Goal: Task Accomplishment & Management: Use online tool/utility

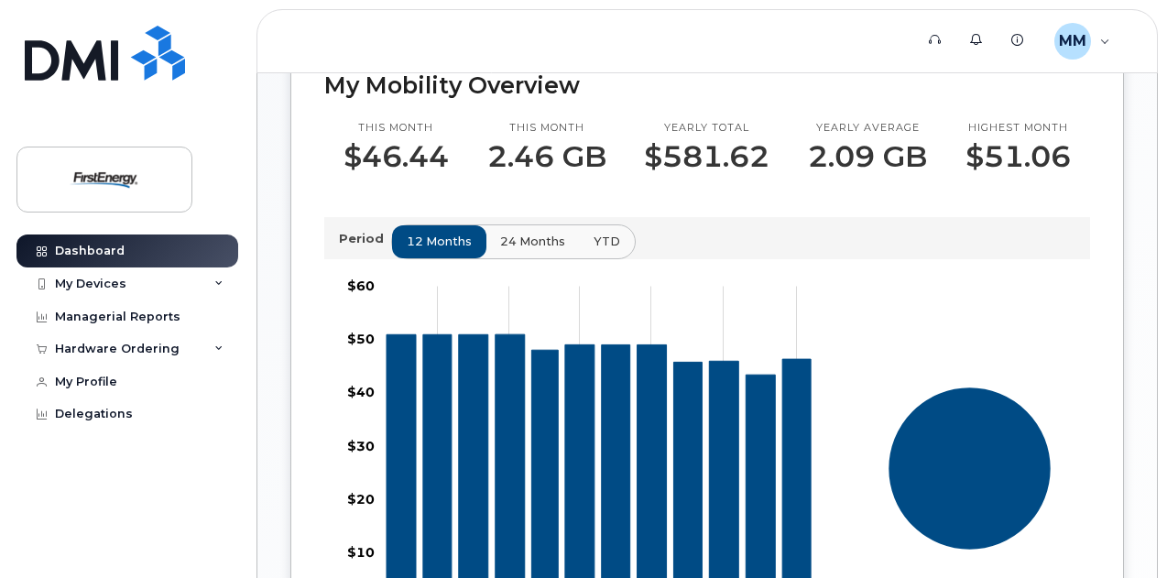
scroll to position [641, 0]
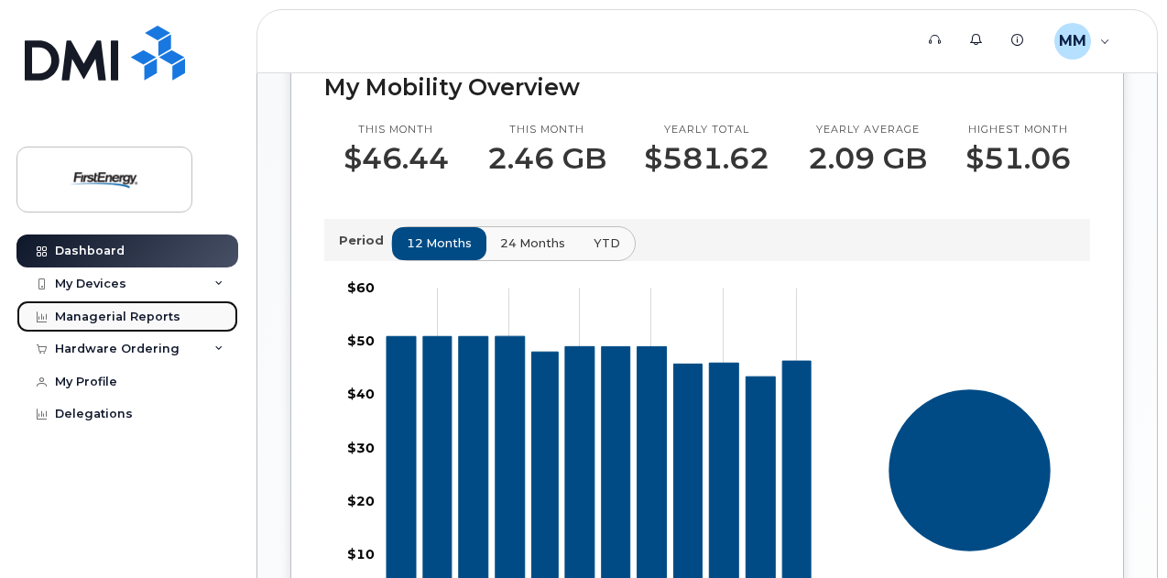
click at [79, 311] on div "Managerial Reports" at bounding box center [118, 317] width 126 height 15
click at [101, 316] on div "Managerial Reports" at bounding box center [118, 317] width 126 height 15
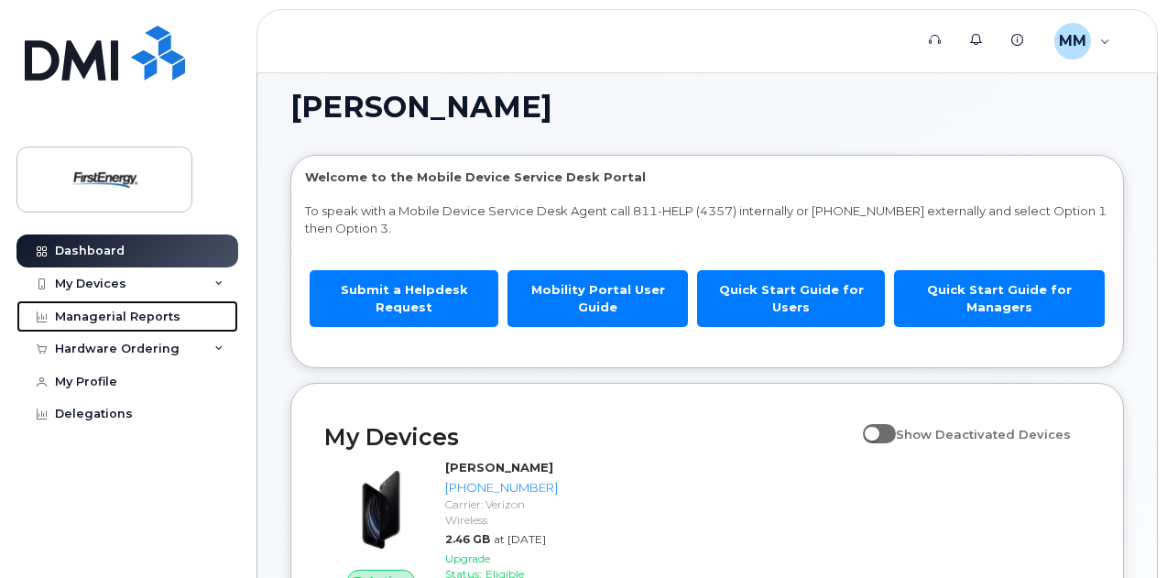
scroll to position [8, 0]
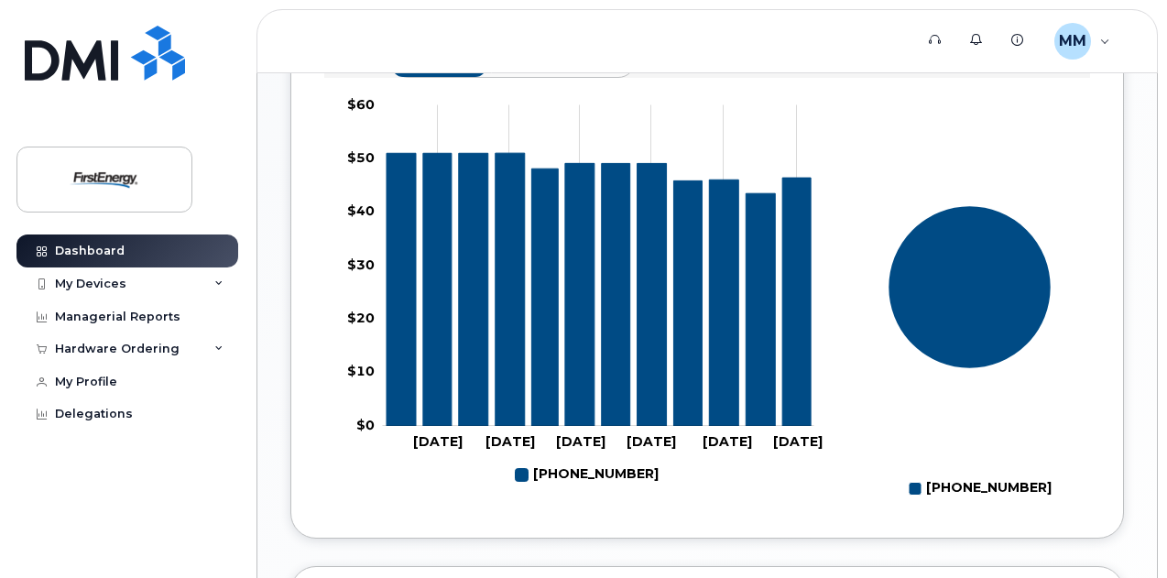
scroll to position [733, 0]
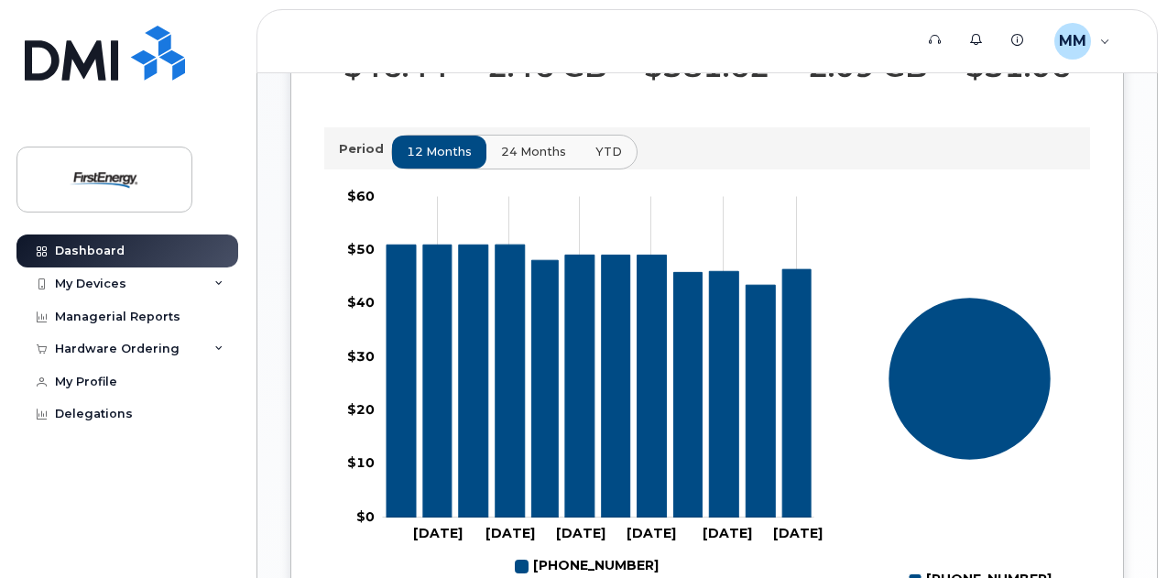
click at [542, 157] on span "24 months" at bounding box center [533, 151] width 65 height 17
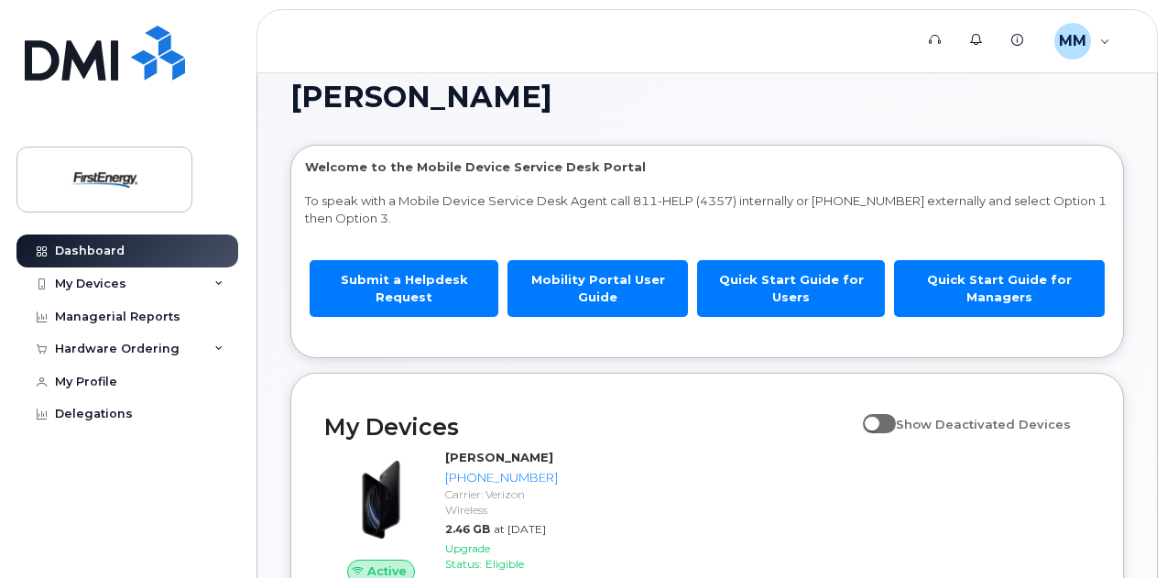
scroll to position [8, 0]
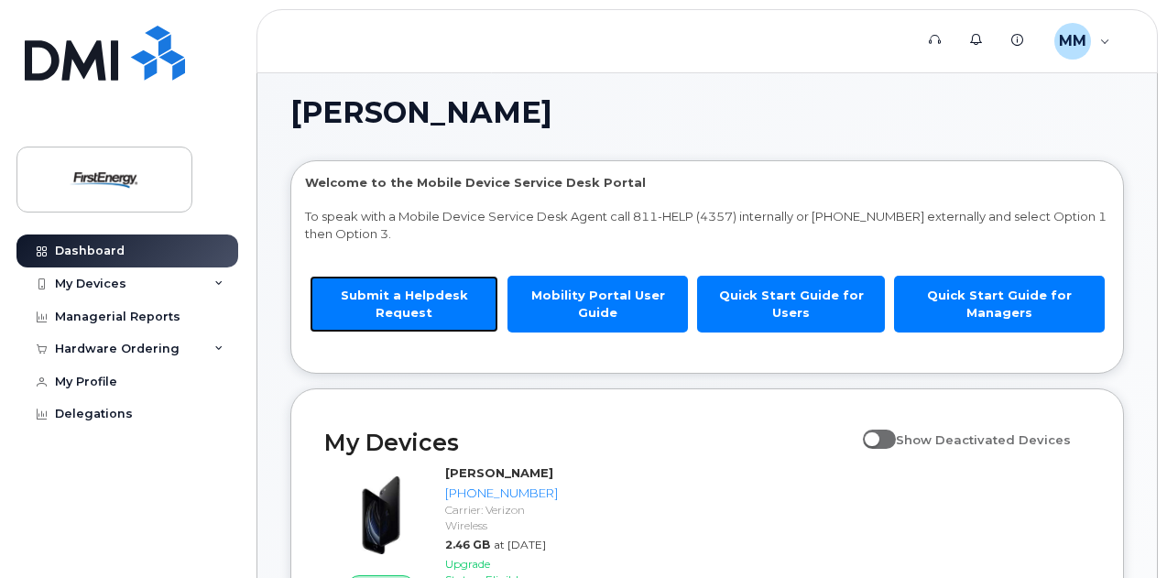
click at [420, 286] on link "Submit a Helpdesk Request" at bounding box center [404, 304] width 189 height 56
